Goal: Task Accomplishment & Management: Manage account settings

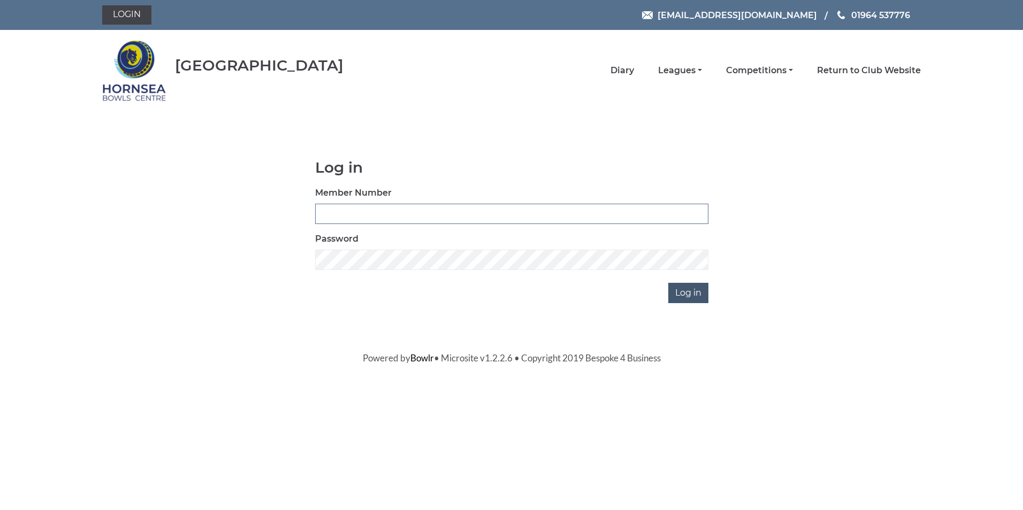
type input "0320"
click at [682, 291] on input "Log in" at bounding box center [688, 293] width 40 height 20
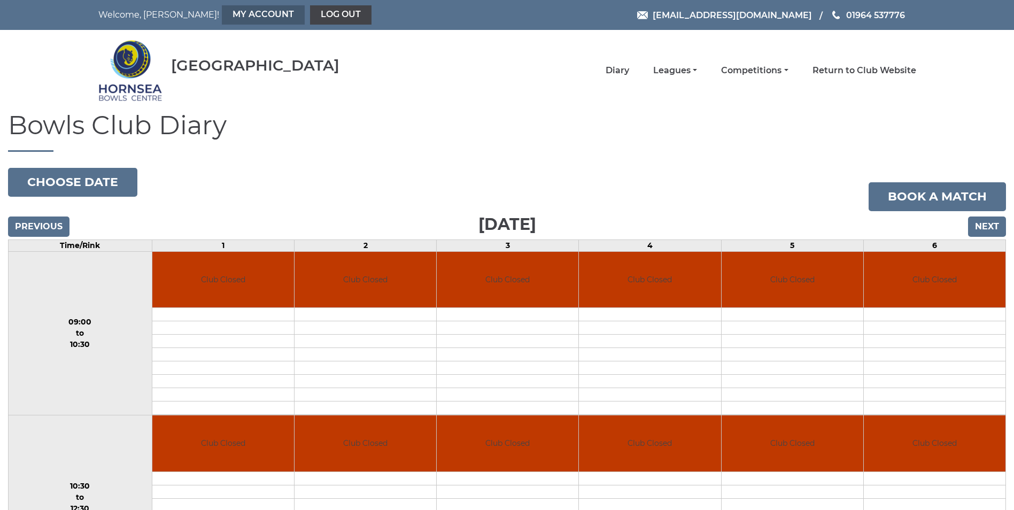
click at [222, 10] on link "My Account" at bounding box center [263, 14] width 83 height 19
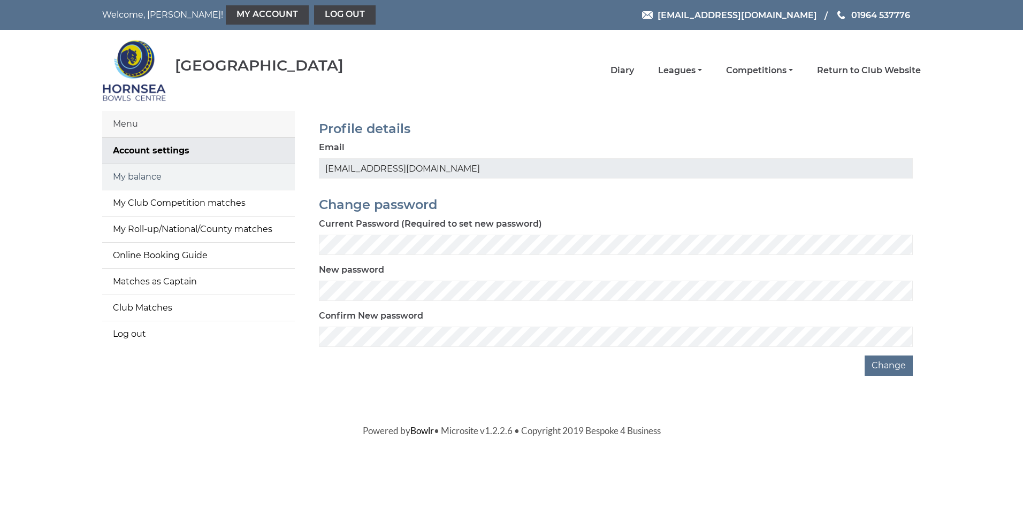
click at [145, 178] on link "My balance" at bounding box center [198, 177] width 193 height 26
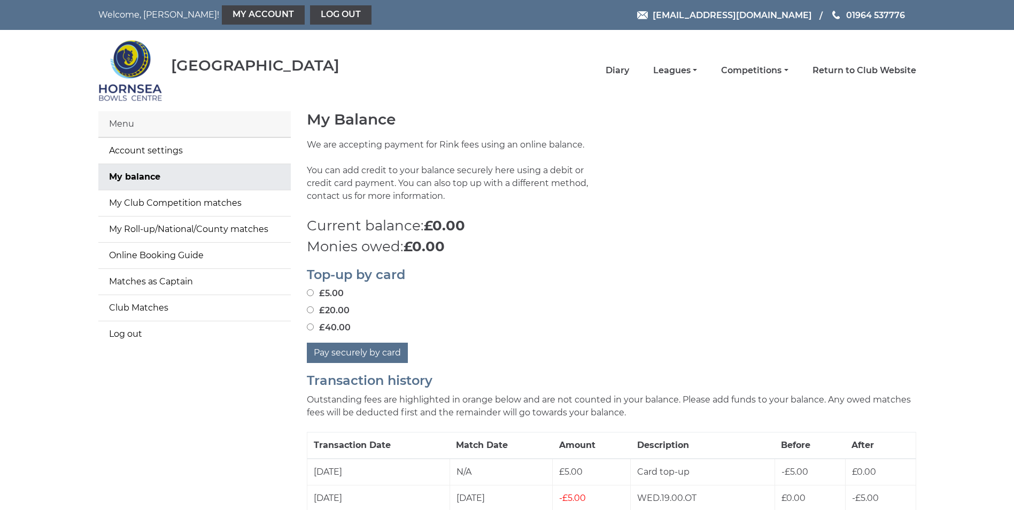
click at [311, 310] on input "£20.00" at bounding box center [310, 309] width 7 height 7
radio input "true"
click at [357, 350] on button "Pay securely by card" at bounding box center [357, 353] width 101 height 20
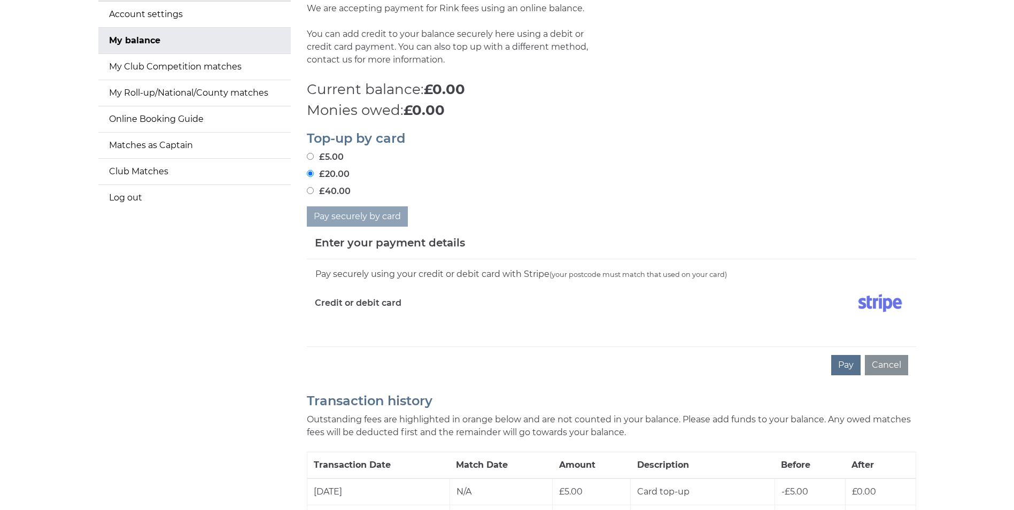
scroll to position [107, 0]
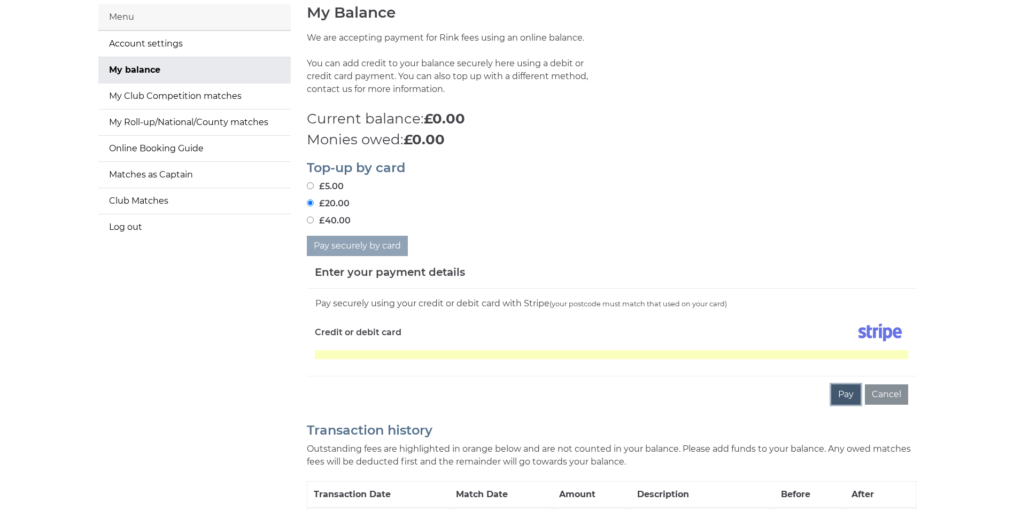
click at [847, 393] on button "Pay" at bounding box center [846, 395] width 29 height 20
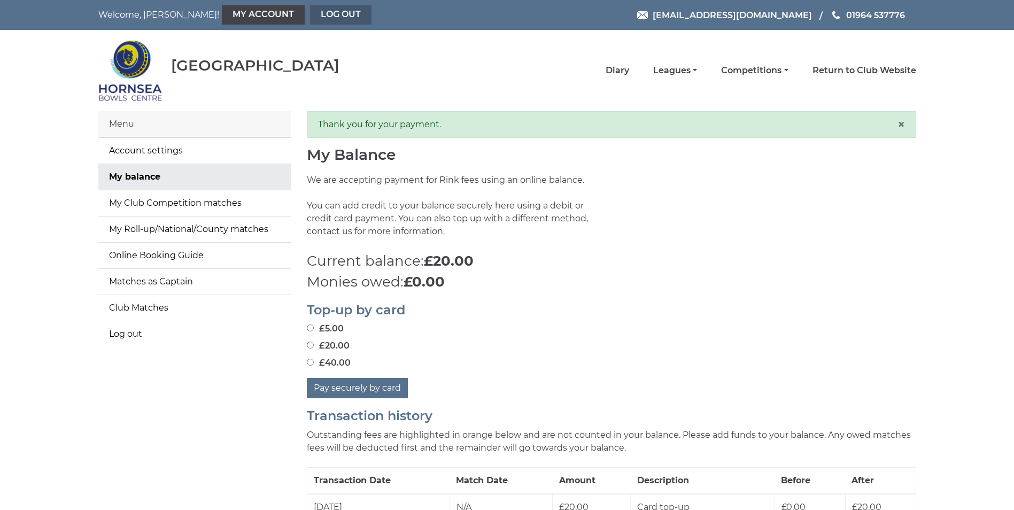
click at [310, 9] on link "Log out" at bounding box center [341, 14] width 62 height 19
